Goal: Task Accomplishment & Management: Manage account settings

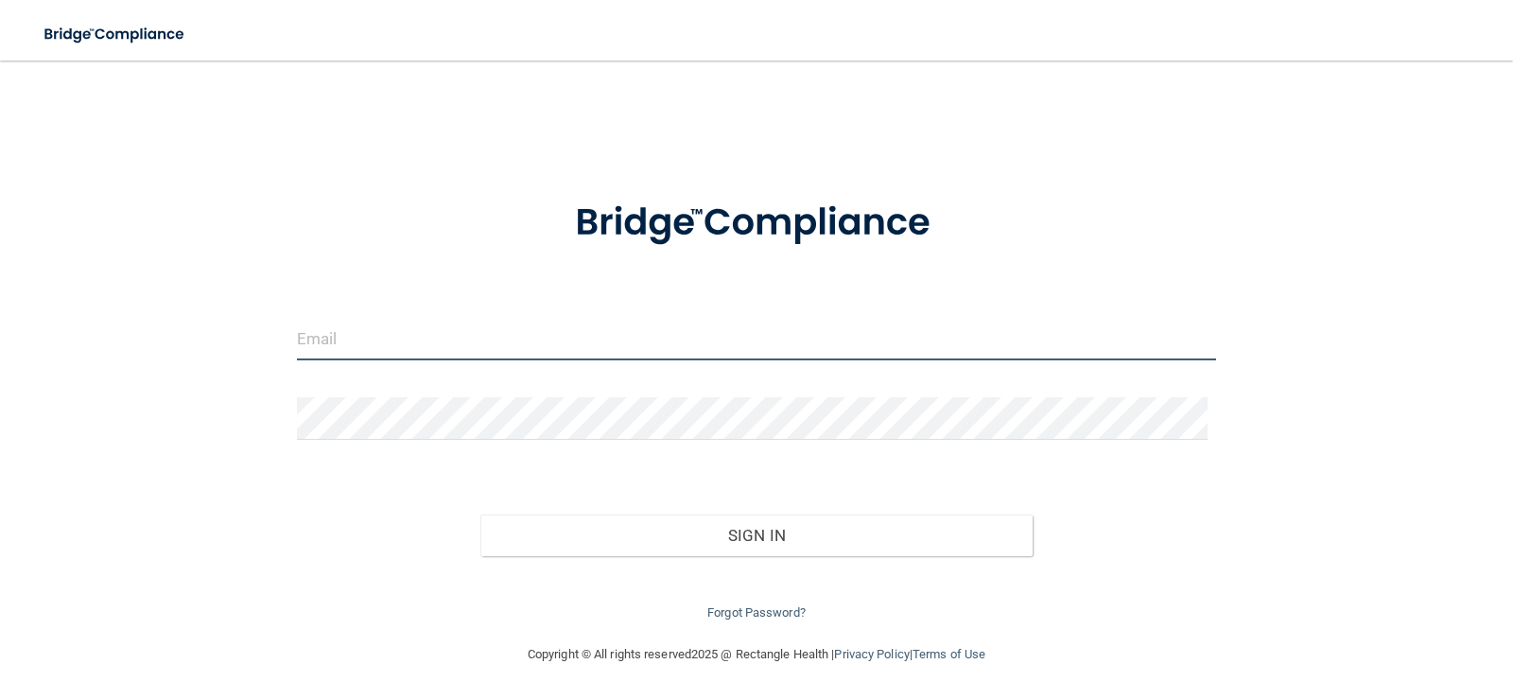
type input "[EMAIL_ADDRESS][DOMAIN_NAME]"
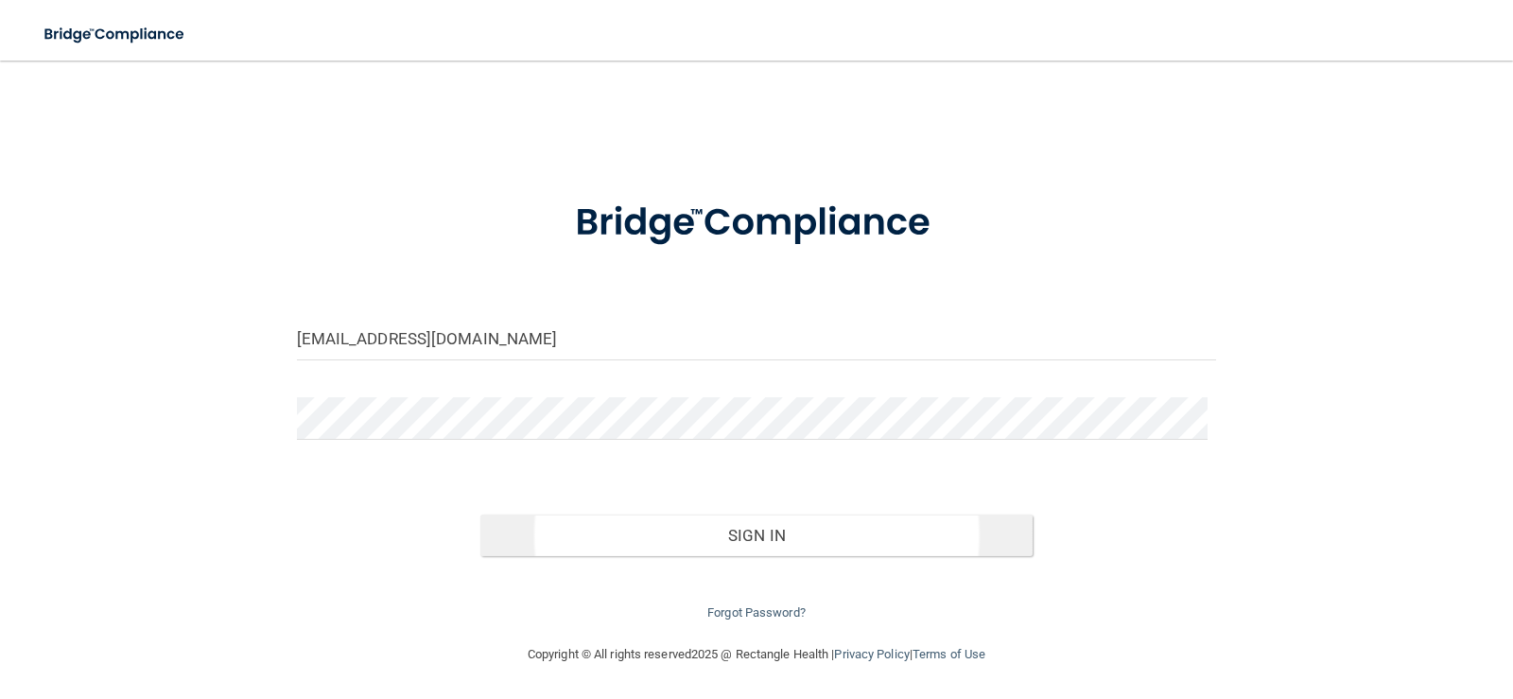
drag, startPoint x: 879, startPoint y: 574, endPoint x: 852, endPoint y: 548, distance: 38.1
click at [879, 573] on div "Forgot Password?" at bounding box center [757, 590] width 949 height 68
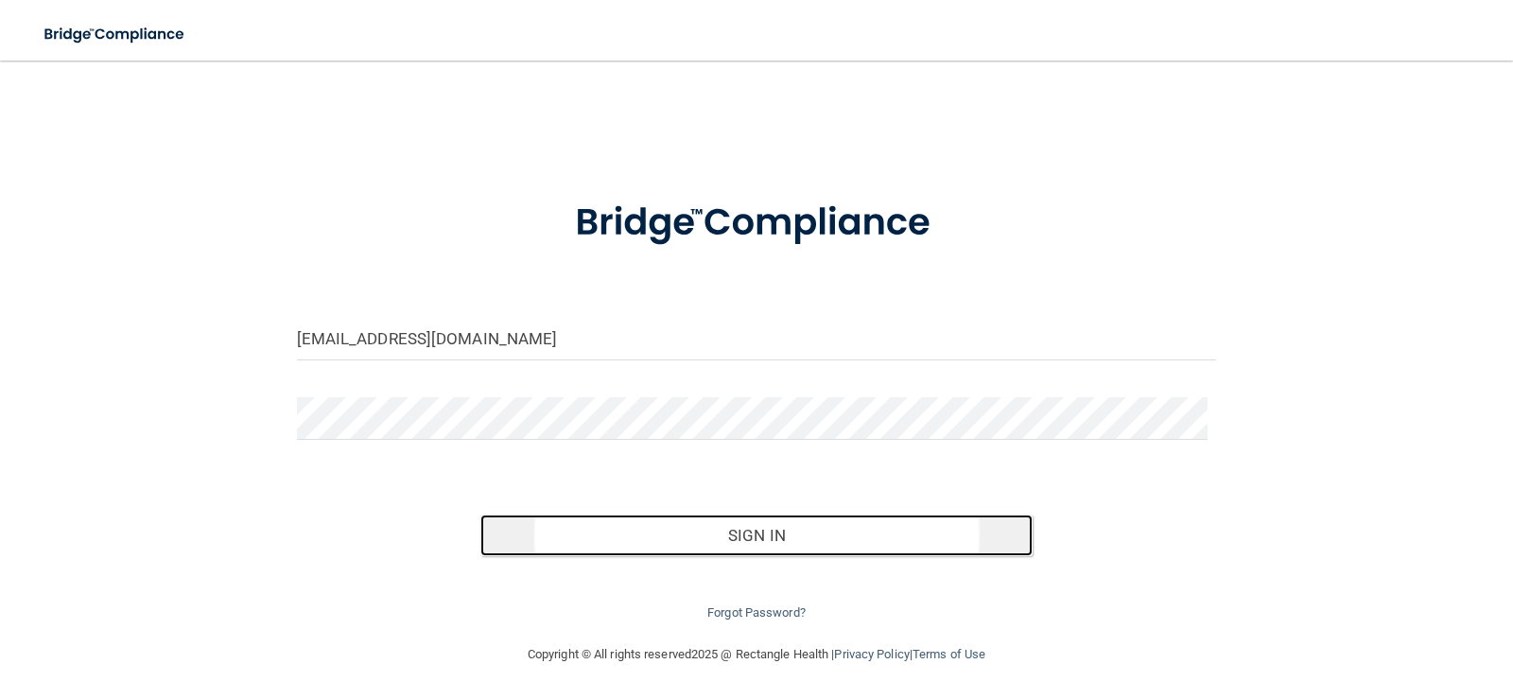
click at [834, 542] on button "Sign In" at bounding box center [756, 535] width 552 height 42
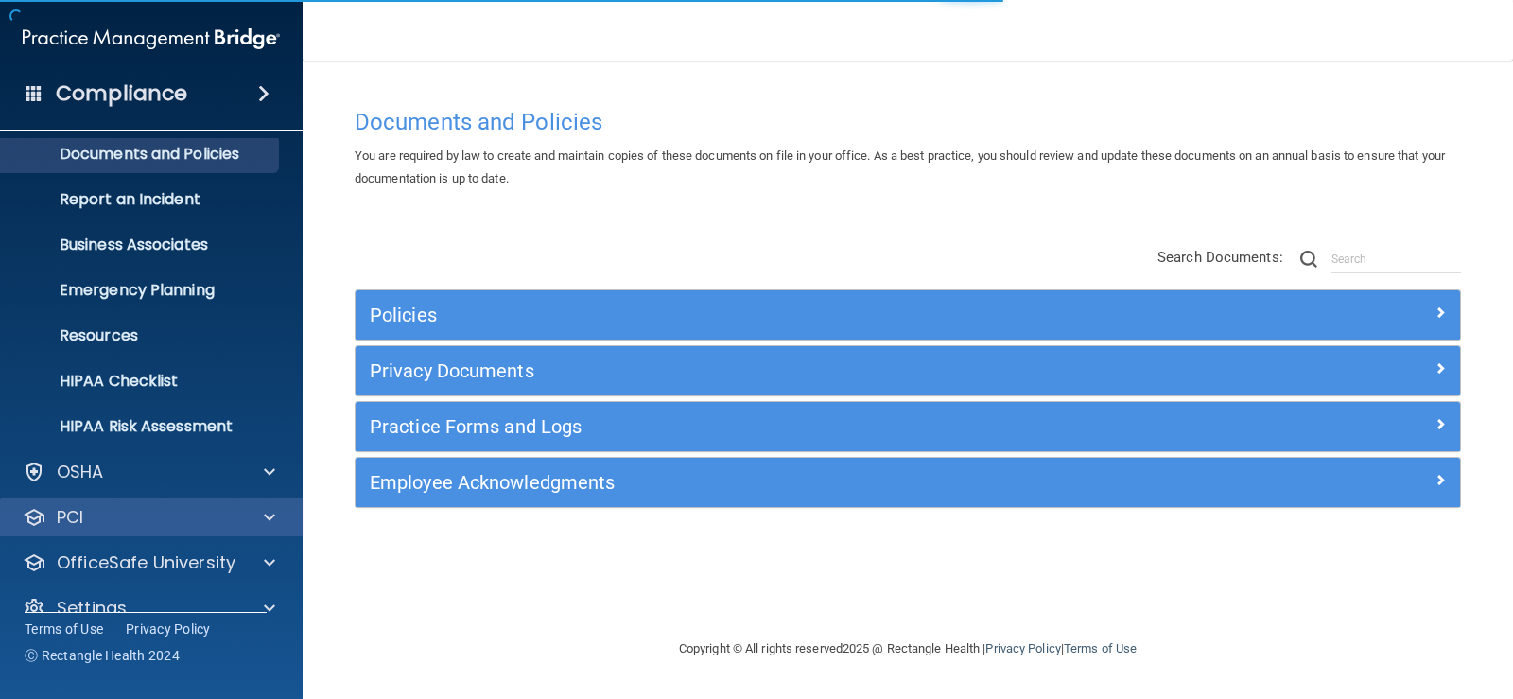
scroll to position [86, 0]
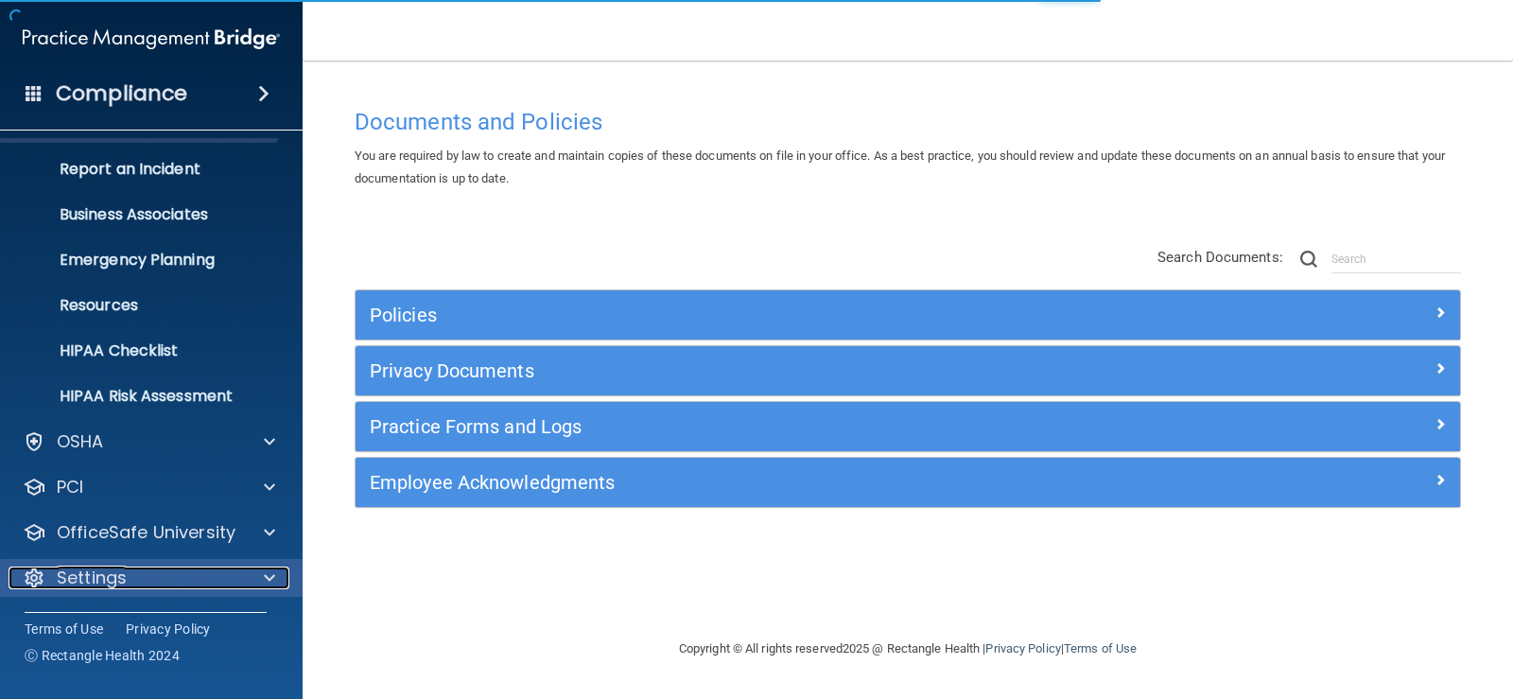
click at [132, 567] on div "Settings" at bounding box center [126, 577] width 235 height 23
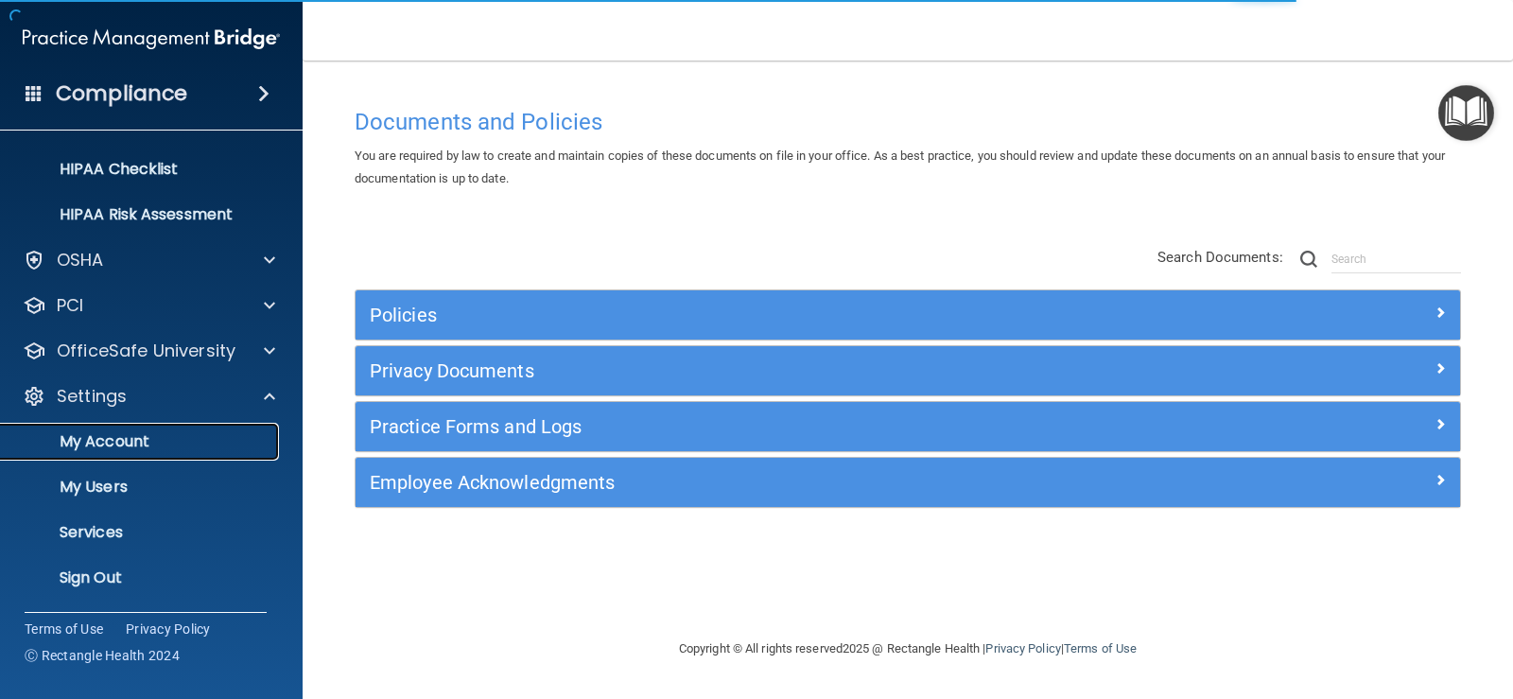
click at [123, 450] on p "My Account" at bounding box center [141, 441] width 258 height 19
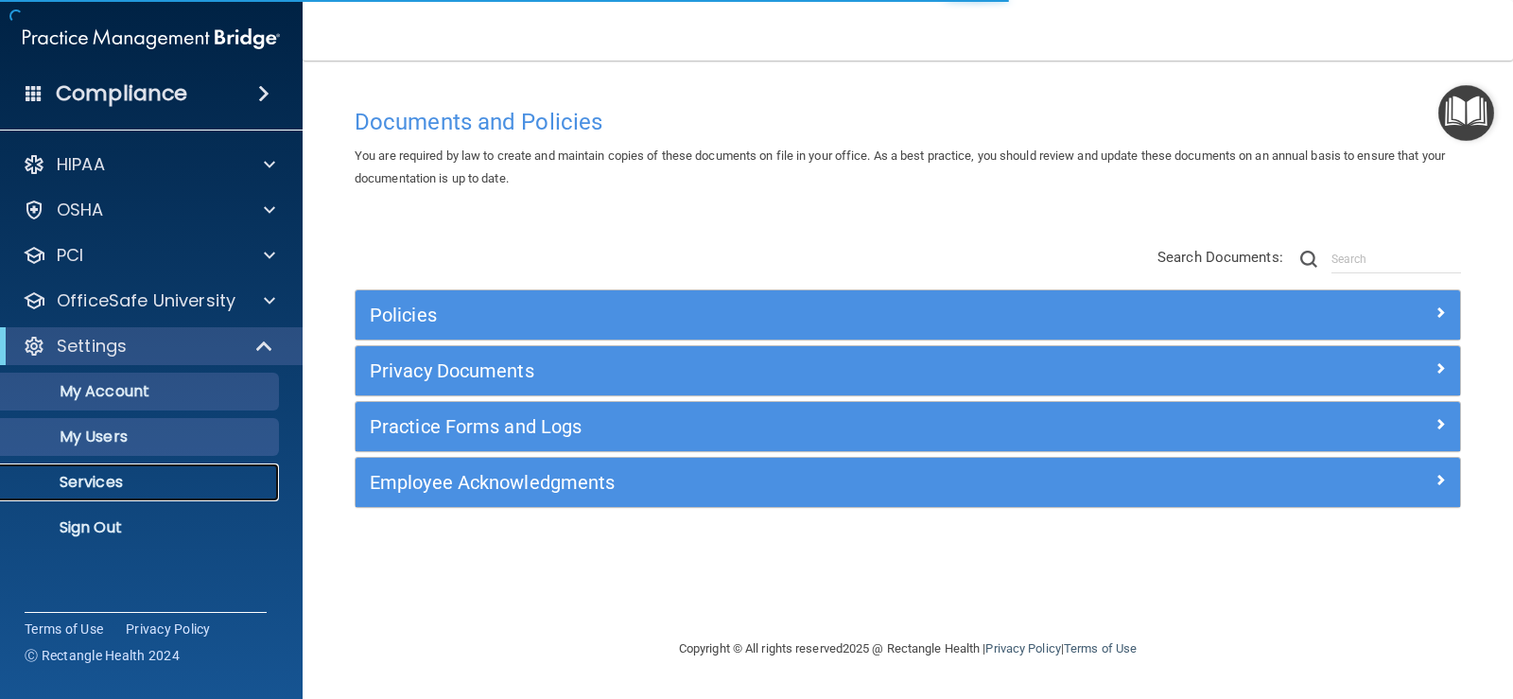
click at [102, 491] on p "Services" at bounding box center [141, 482] width 258 height 19
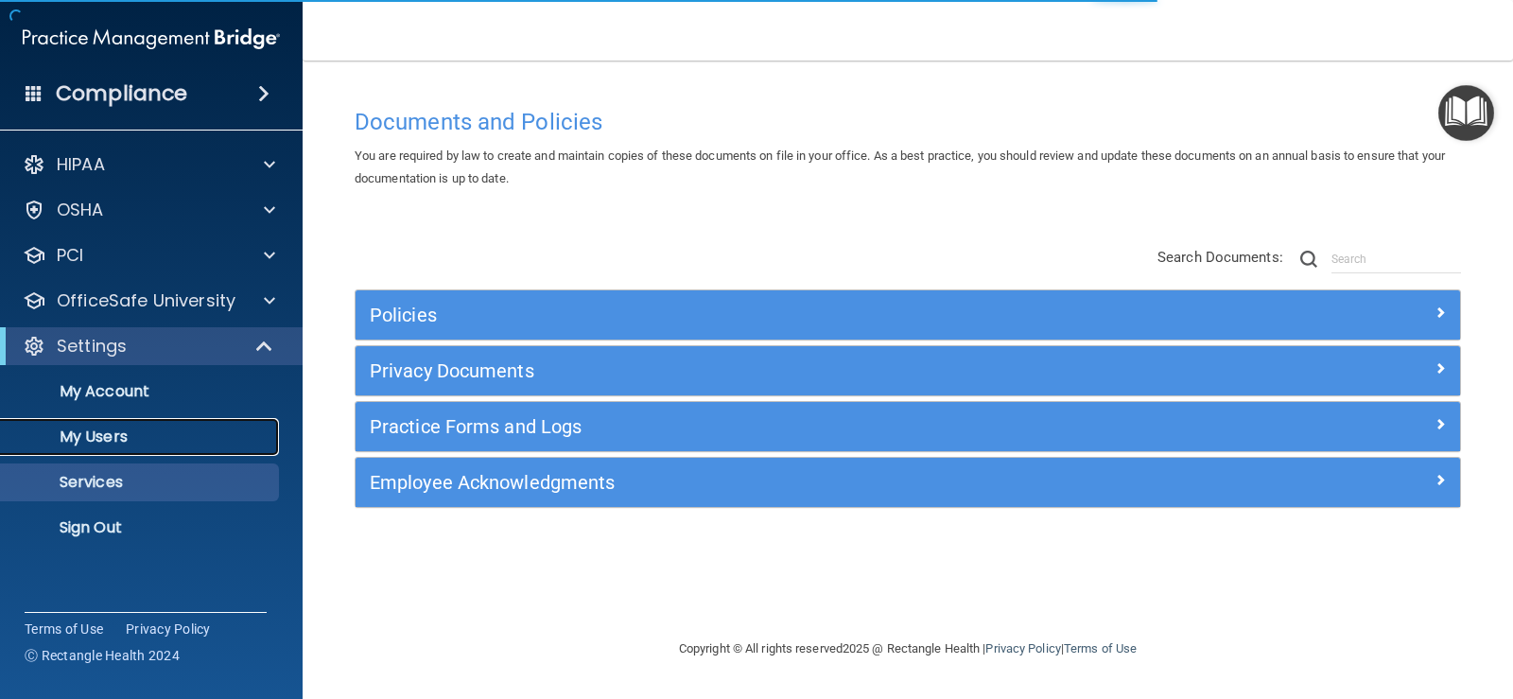
click at [108, 446] on p "My Users" at bounding box center [141, 436] width 258 height 19
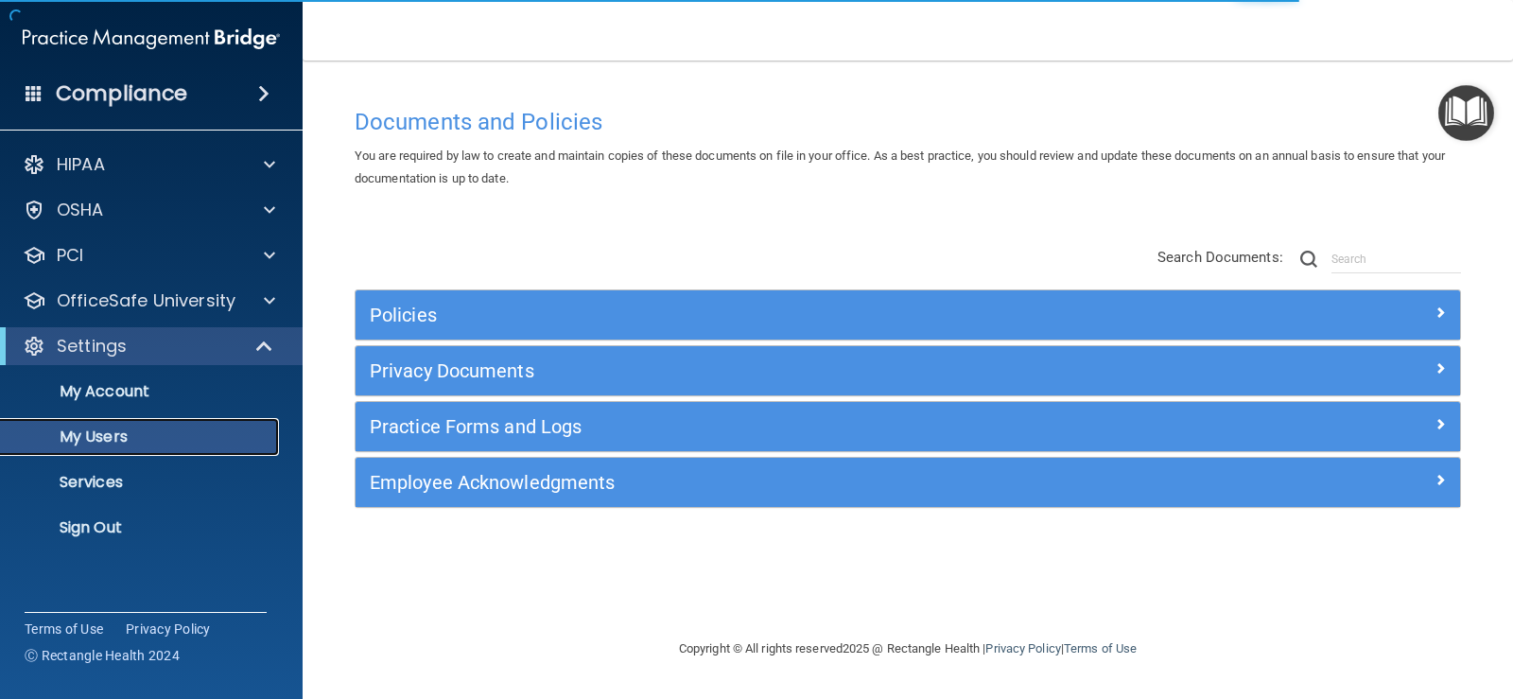
select select "20"
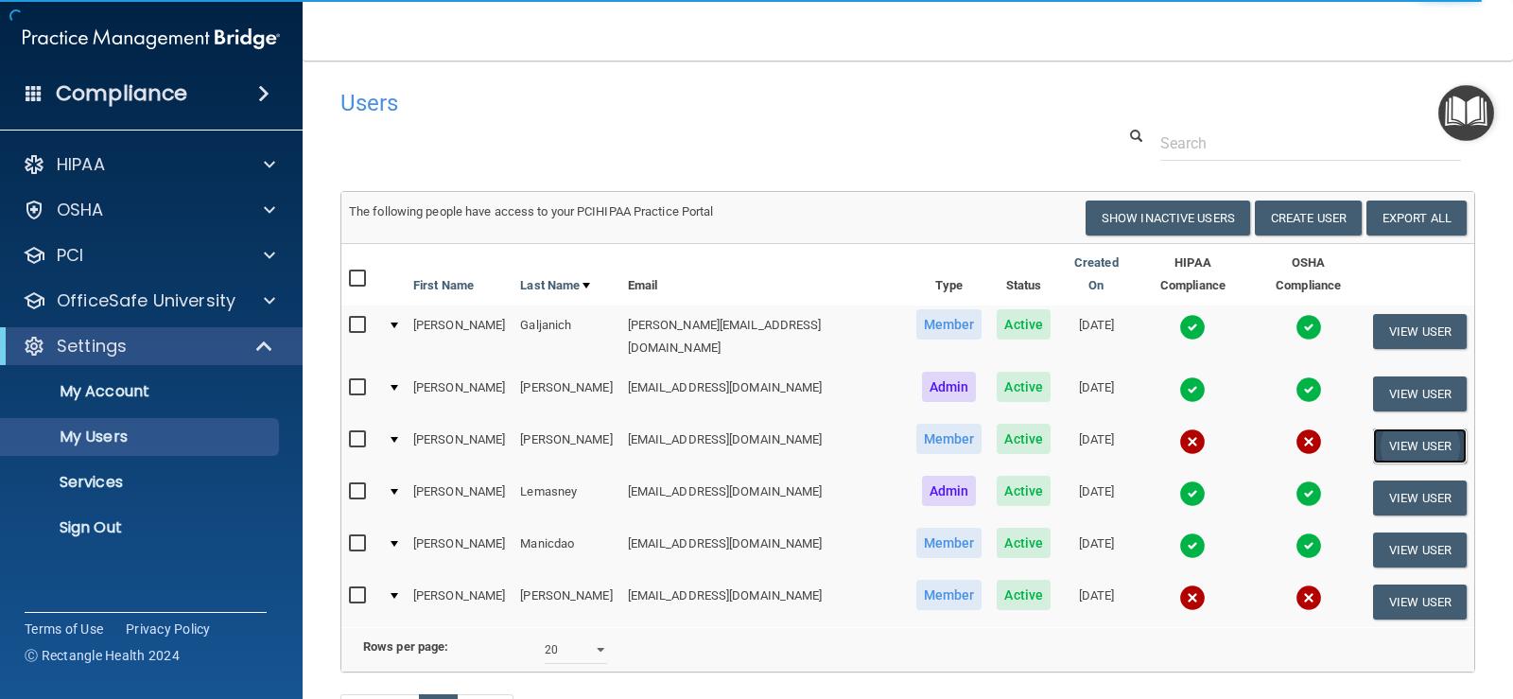
click at [1402, 428] on button "View User" at bounding box center [1420, 445] width 94 height 35
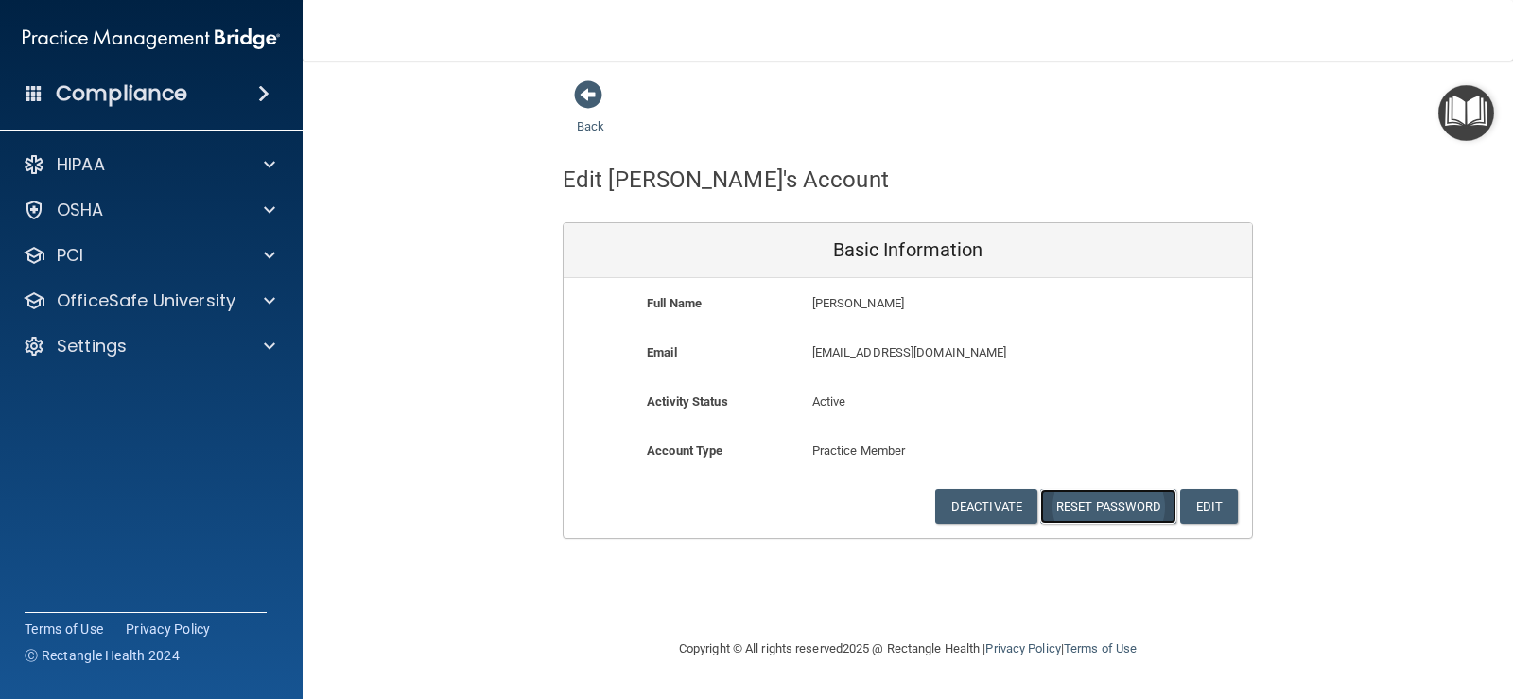
click at [1094, 512] on button "Reset Password" at bounding box center [1108, 506] width 136 height 35
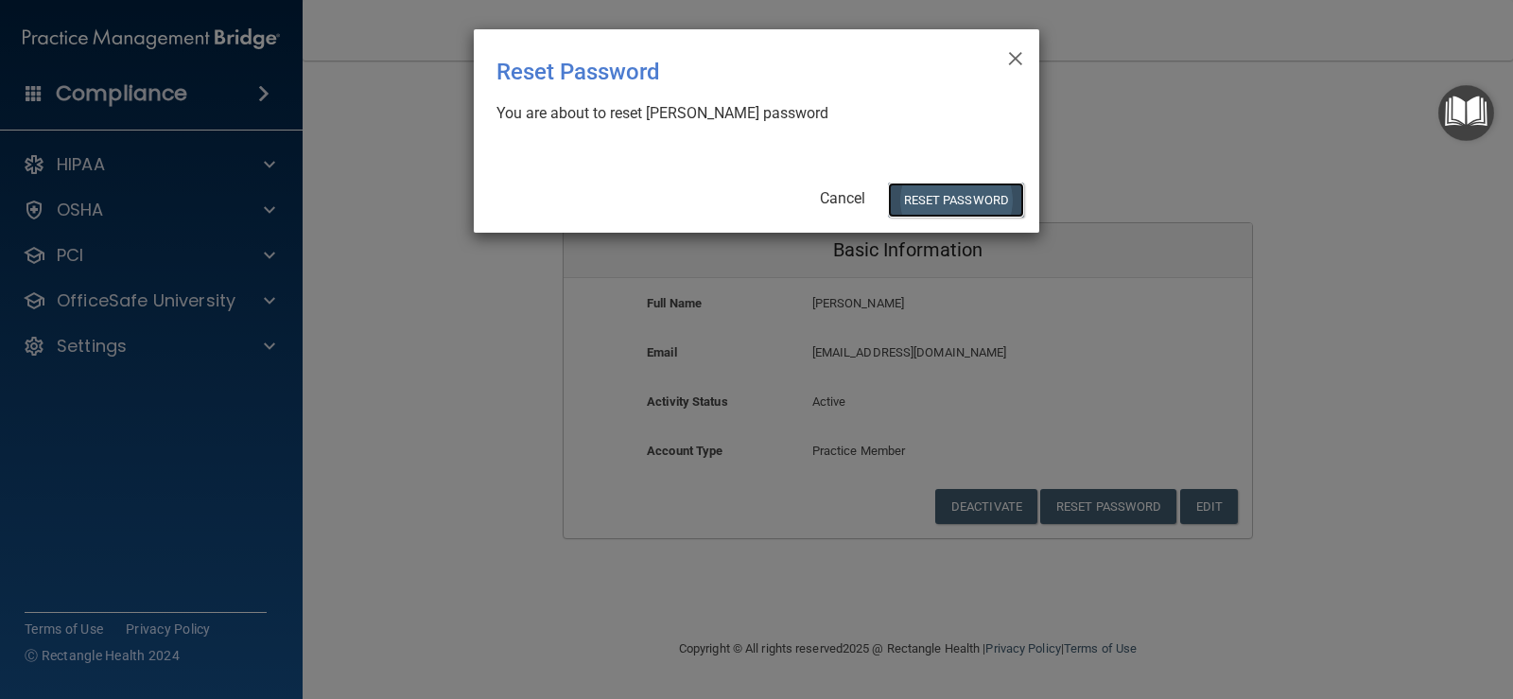
click at [932, 200] on button "Reset Password" at bounding box center [956, 200] width 136 height 35
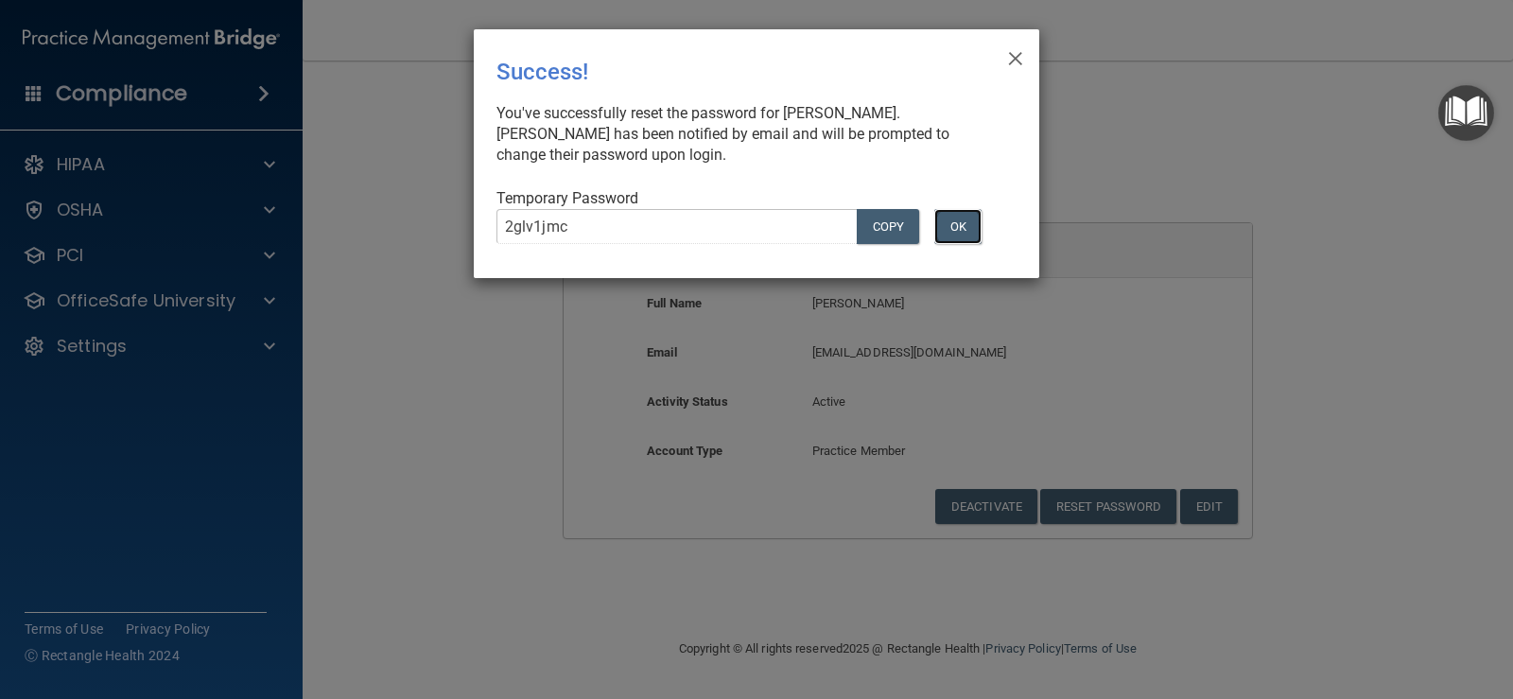
click at [966, 229] on button "OK" at bounding box center [957, 226] width 47 height 35
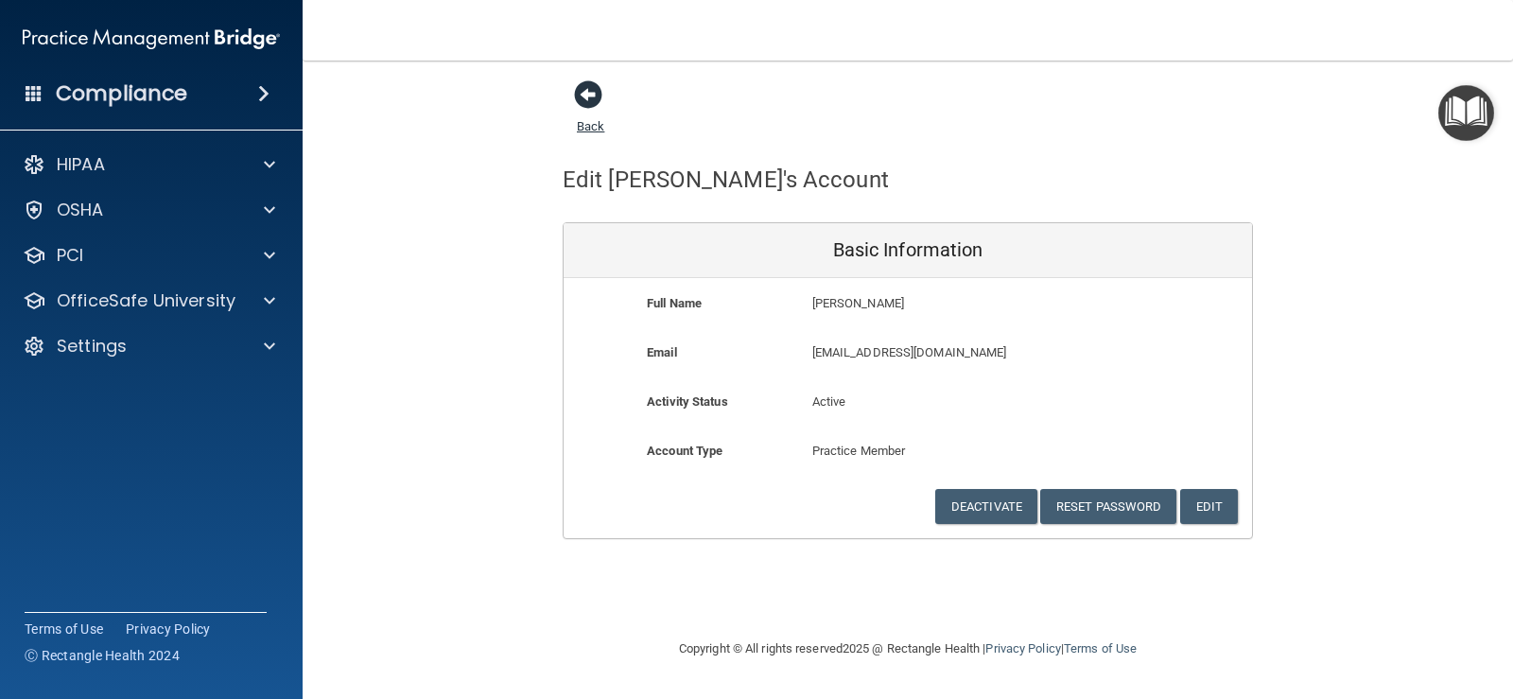
click at [587, 92] on span at bounding box center [588, 94] width 28 height 28
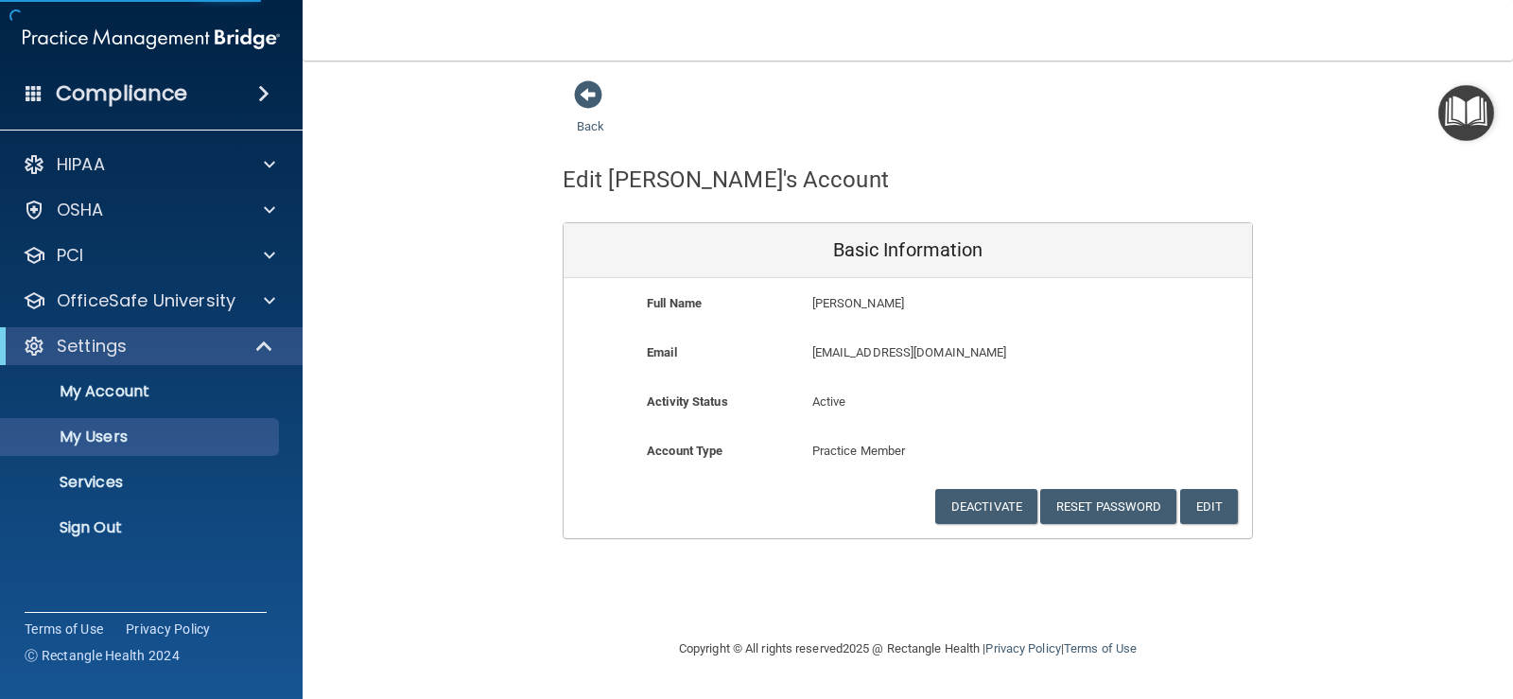
select select "20"
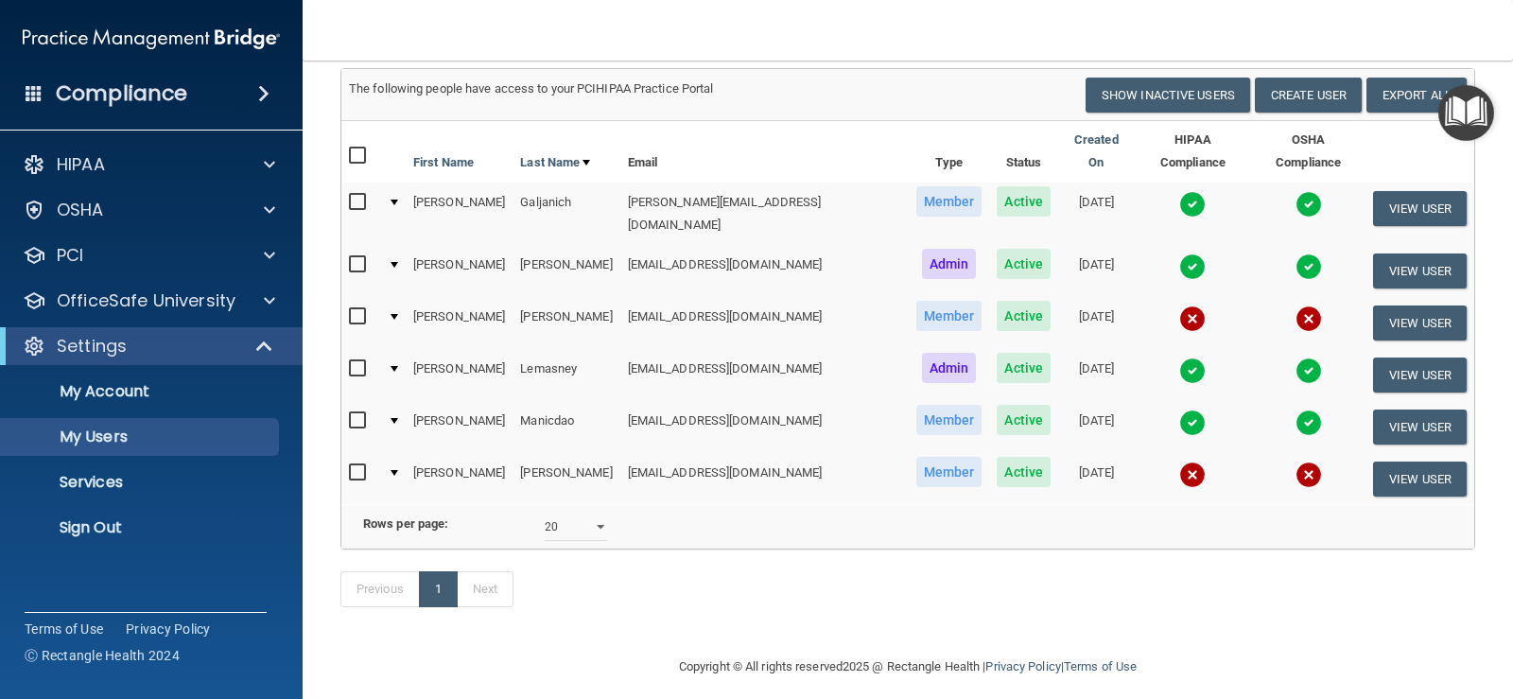
scroll to position [138, 0]
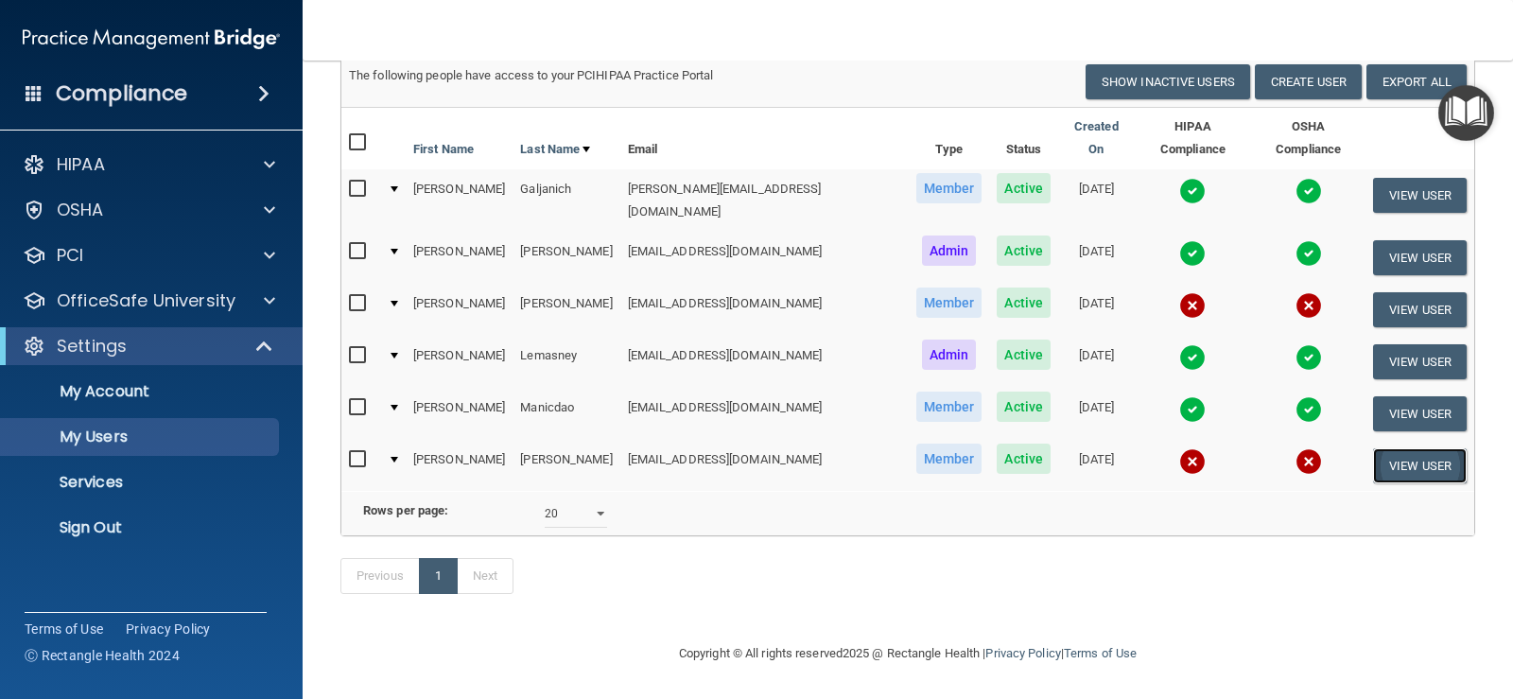
click at [1373, 448] on button "View User" at bounding box center [1420, 465] width 94 height 35
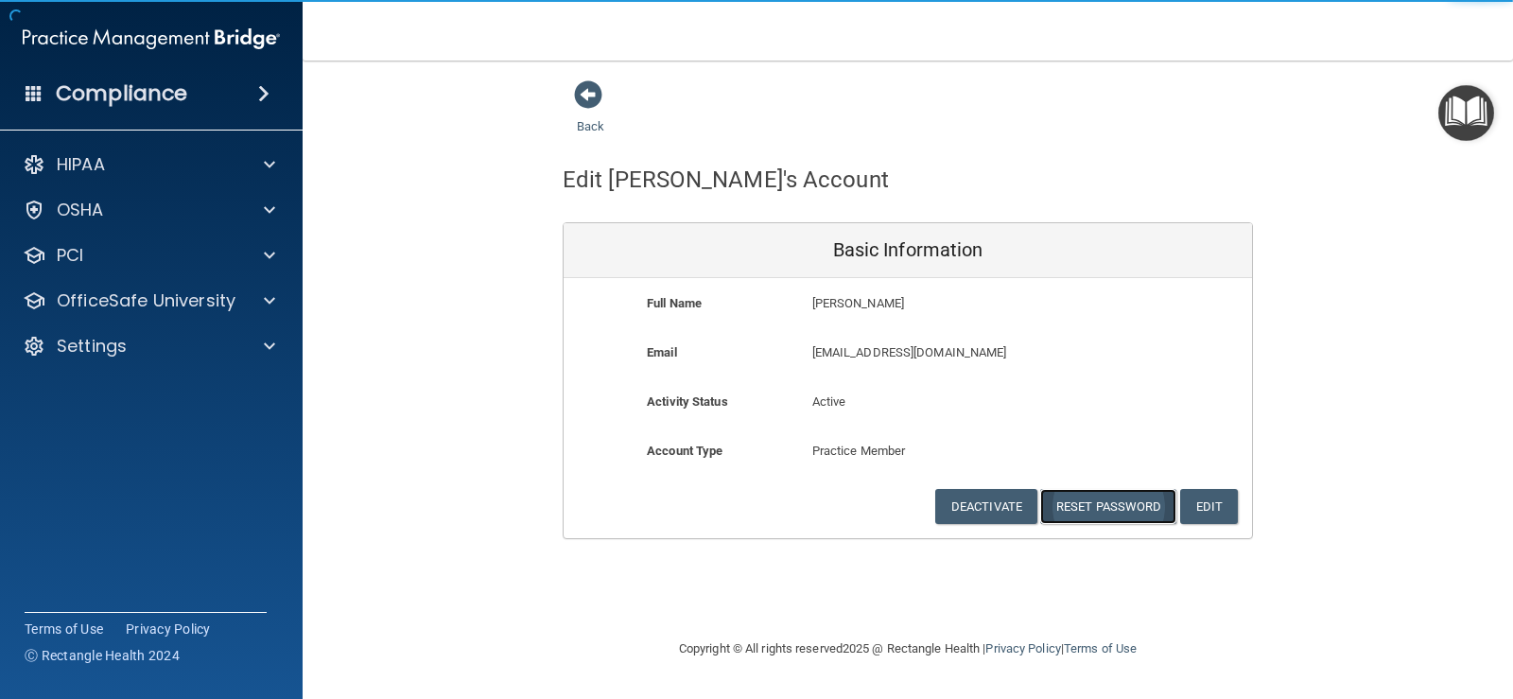
click at [1091, 498] on button "Reset Password" at bounding box center [1108, 506] width 136 height 35
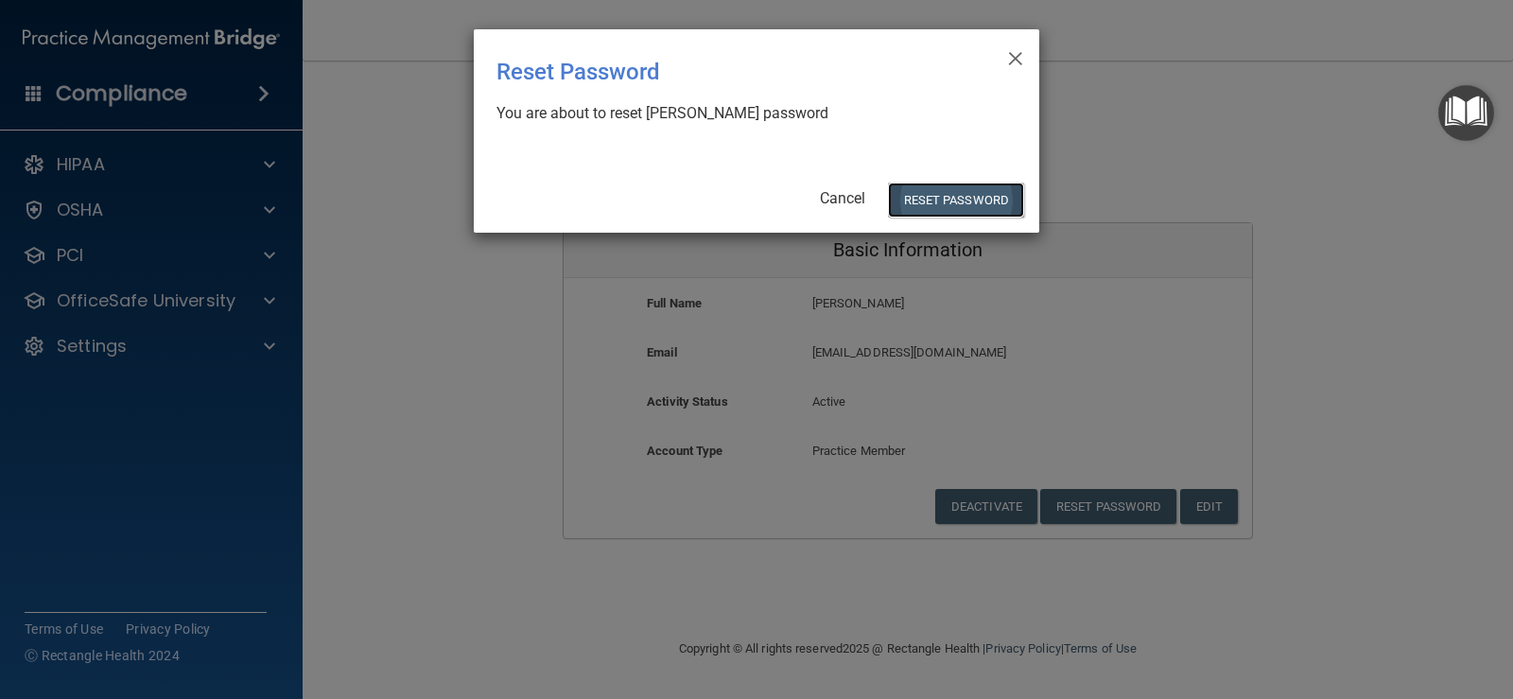
click at [950, 212] on button "Reset Password" at bounding box center [956, 200] width 136 height 35
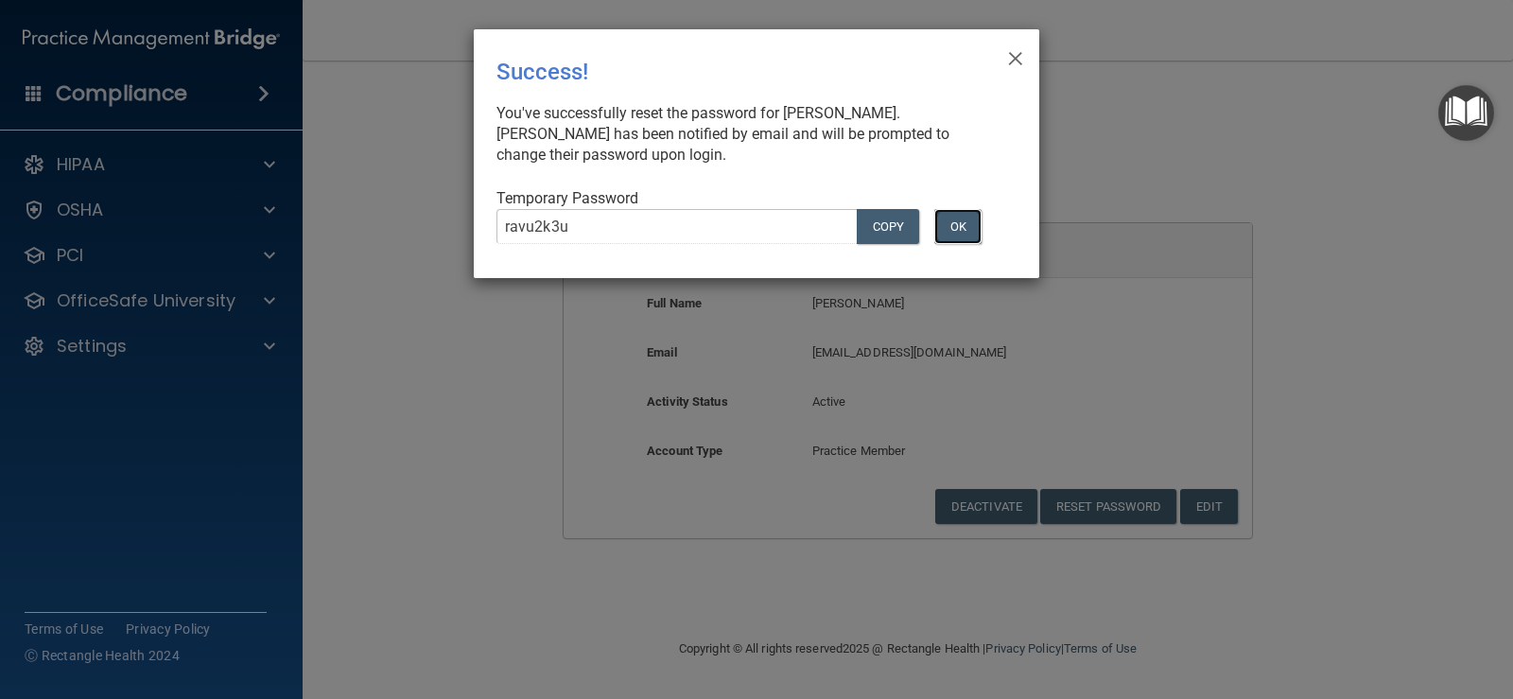
click at [954, 222] on button "OK" at bounding box center [957, 226] width 47 height 35
